Goal: Find specific page/section: Find specific page/section

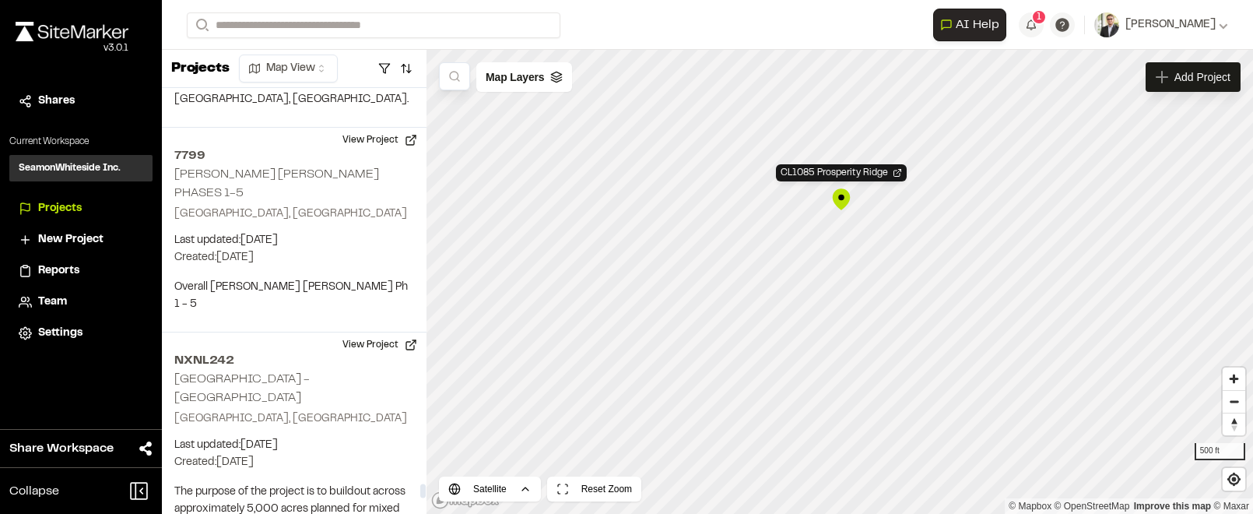
scroll to position [168148, 0]
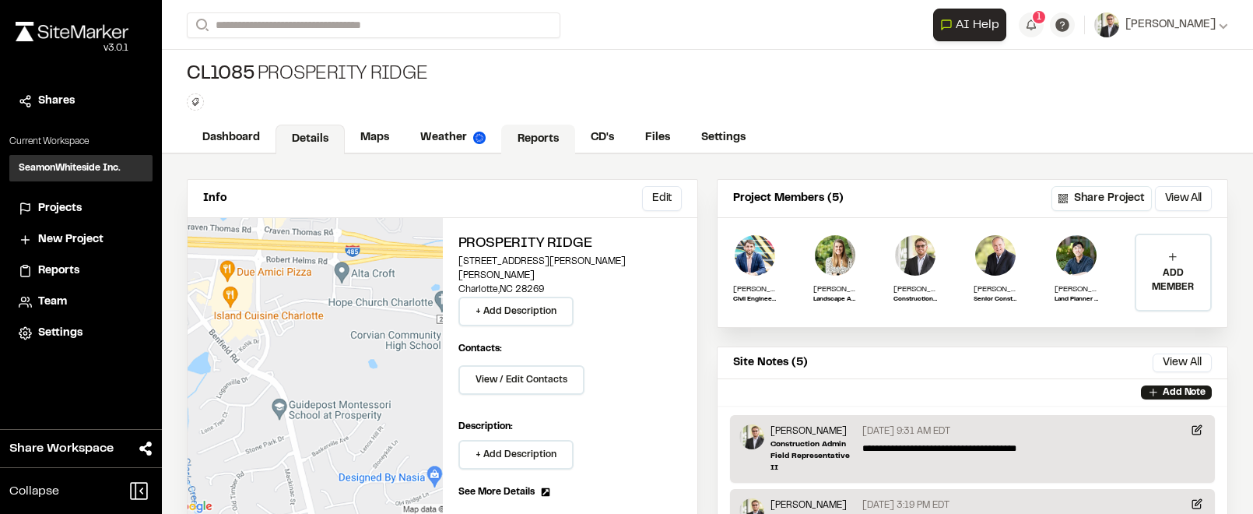
click at [528, 134] on link "Reports" at bounding box center [538, 140] width 74 height 30
